Goal: Communication & Community: Answer question/provide support

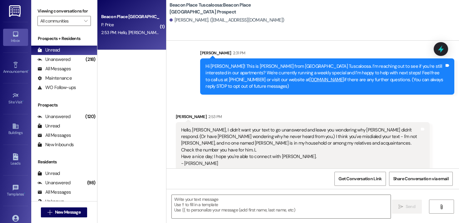
scroll to position [11, 0]
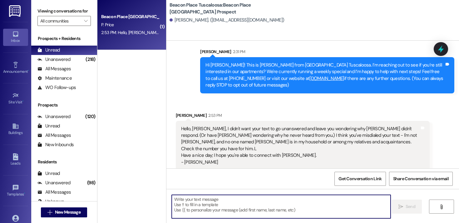
click at [227, 200] on textarea at bounding box center [281, 206] width 219 height 23
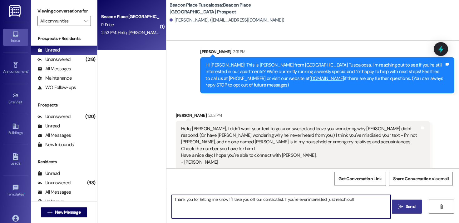
type textarea "Thank you for letting me know! I'll take you off our contact list. If you're ev…"
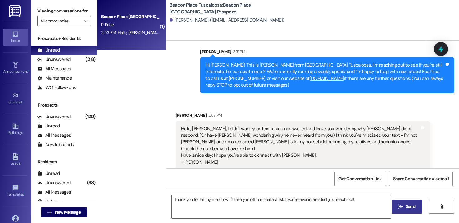
click at [400, 207] on icon "" at bounding box center [400, 206] width 5 height 5
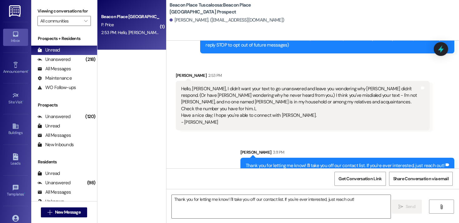
scroll to position [55, 0]
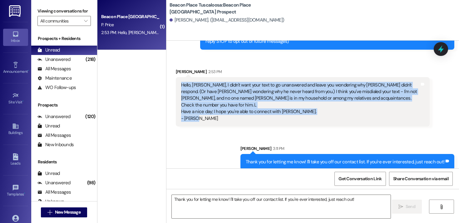
drag, startPoint x: 194, startPoint y: 114, endPoint x: 174, endPoint y: 85, distance: 35.8
click at [176, 85] on div "Hello, [PERSON_NAME], I didn't want your text to go unanswered and leave you wo…" at bounding box center [303, 102] width 254 height 50
copy div "Hello, [PERSON_NAME], I didn't want your text to go unanswered and leave you wo…"
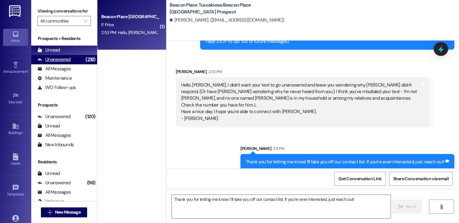
click at [55, 63] on div "Unanswered" at bounding box center [53, 59] width 33 height 7
click at [53, 53] on div "Unread" at bounding box center [48, 50] width 22 height 7
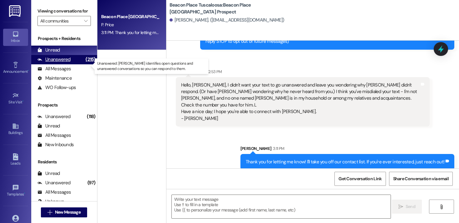
click at [50, 63] on div "Unanswered" at bounding box center [53, 59] width 33 height 7
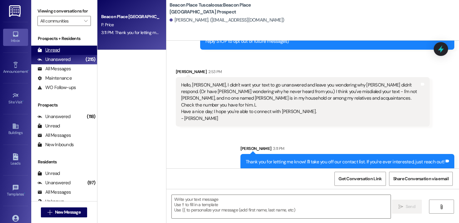
click at [54, 53] on div "Unread" at bounding box center [48, 50] width 22 height 7
